Goal: Navigation & Orientation: Find specific page/section

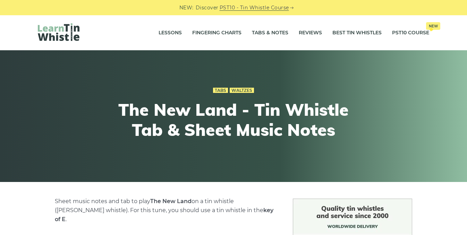
scroll to position [195, 0]
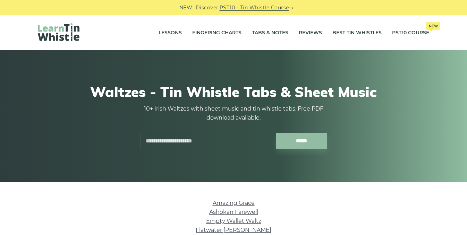
scroll to position [207, 0]
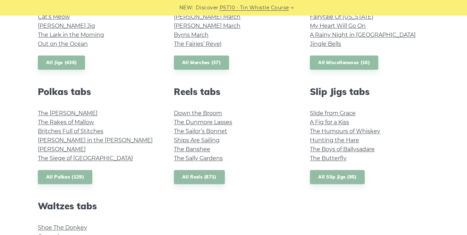
scroll to position [442, 0]
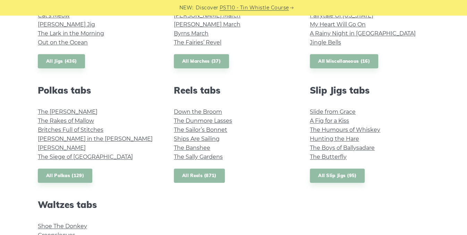
click at [202, 174] on link "All Reels (871)" at bounding box center [199, 176] width 51 height 14
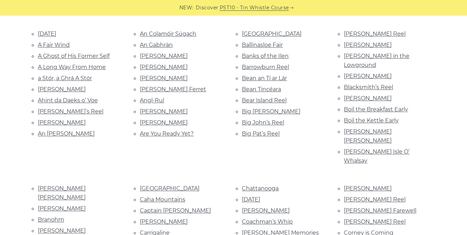
scroll to position [177, 0]
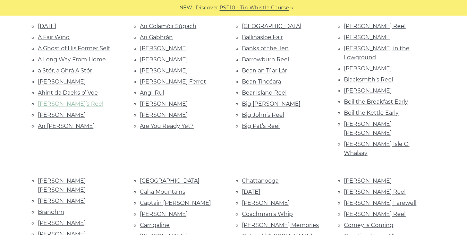
click at [59, 101] on link "[PERSON_NAME]’s Reel" at bounding box center [71, 104] width 66 height 7
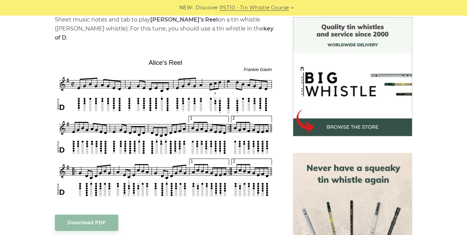
scroll to position [184, 0]
